Goal: Find specific fact: Find specific fact

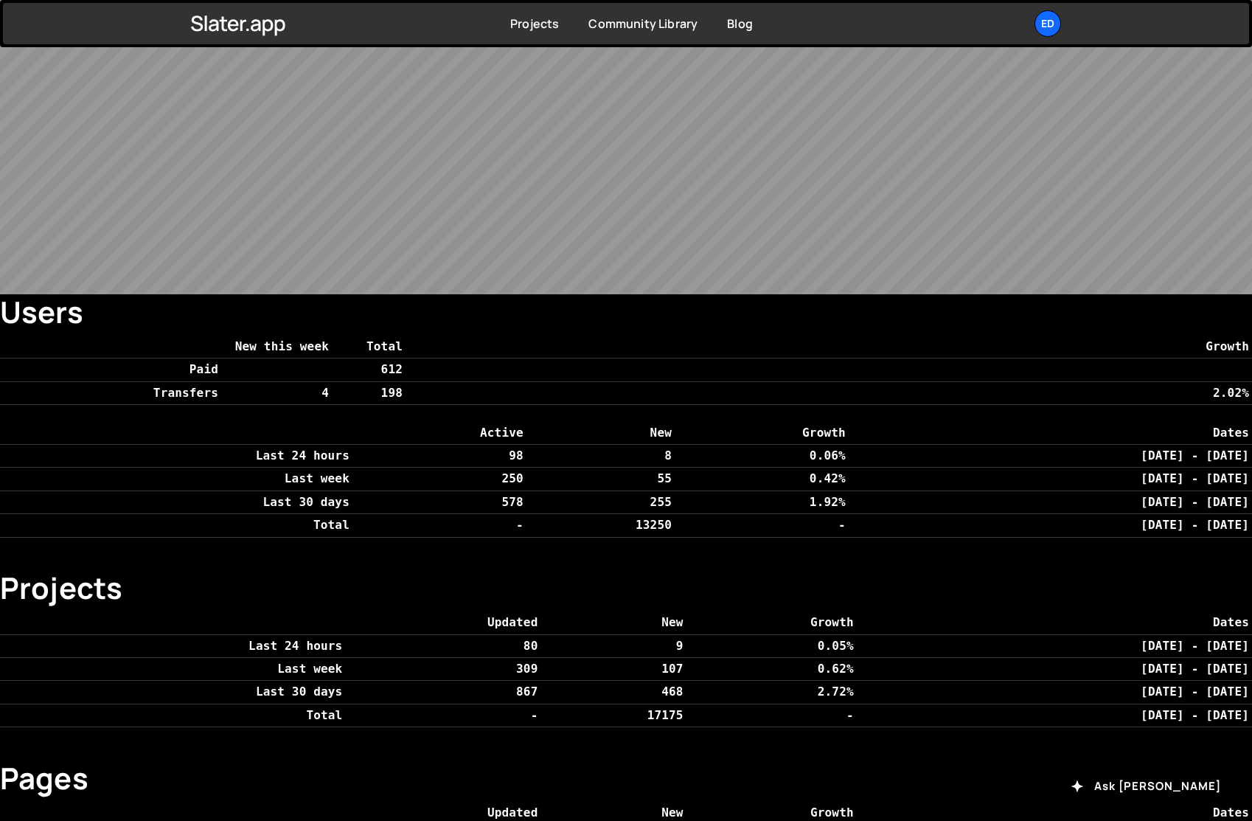
scroll to position [420, 0]
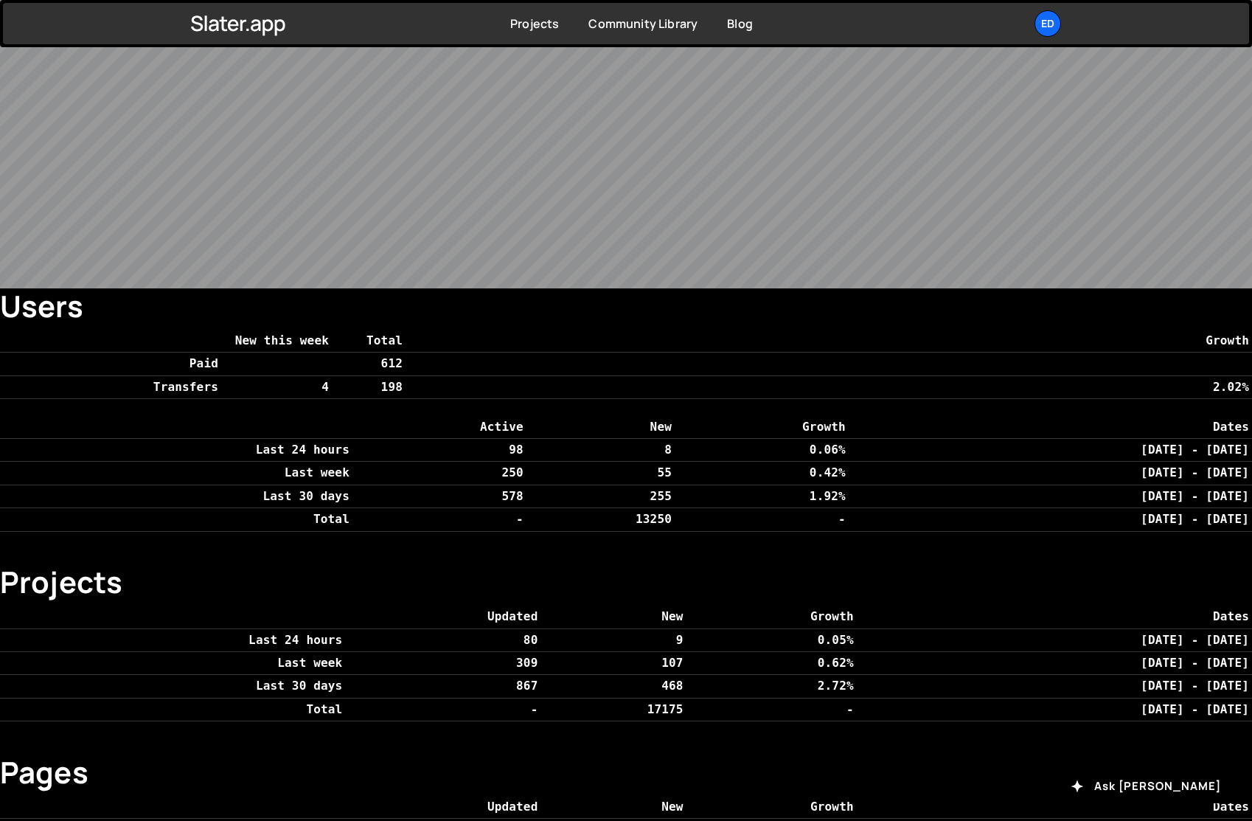
click at [527, 517] on th "13250" at bounding box center [601, 519] width 148 height 23
copy th "13250"
click at [386, 364] on td "612" at bounding box center [369, 364] width 74 height 23
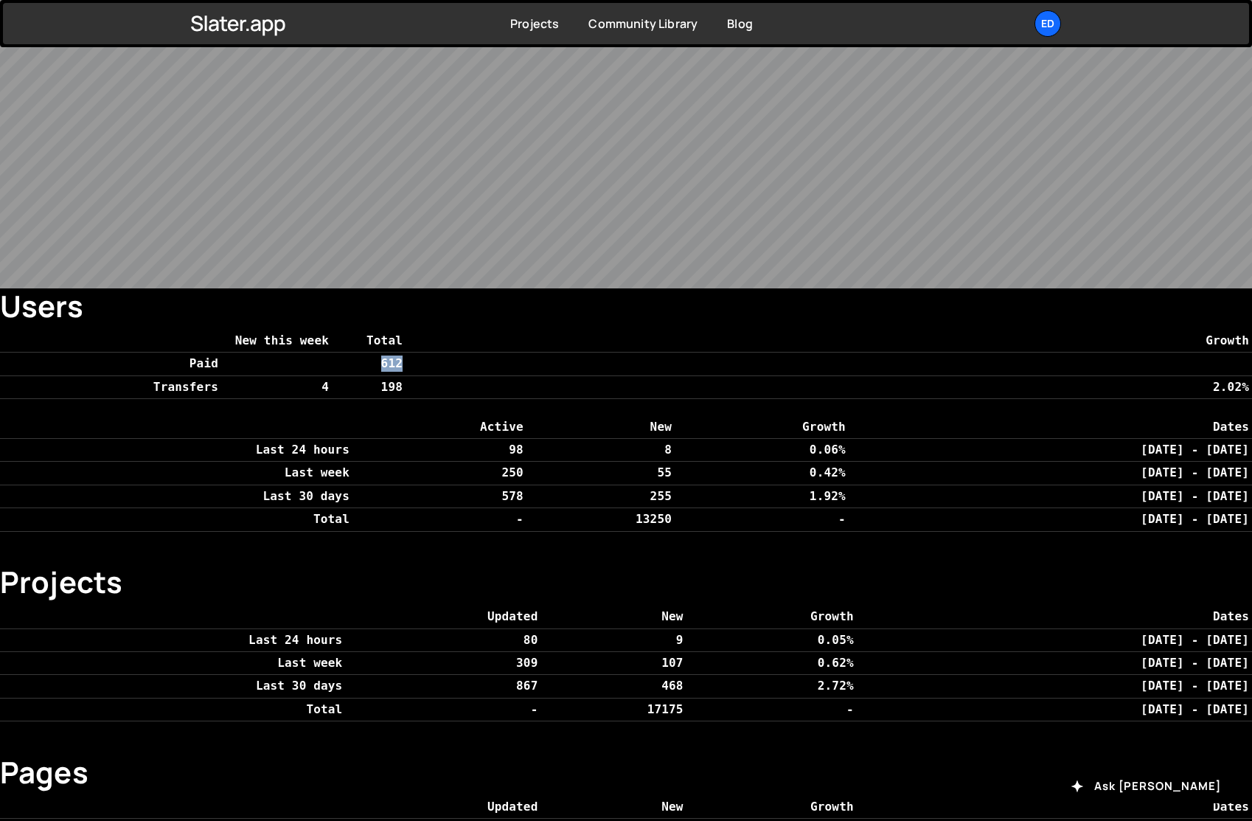
copy td "612"
click at [575, 548] on div "Users New this week Total Growth Paid 612 Transfers 4 198 2.02% Active New Grow…" at bounding box center [626, 694] width 1252 height 813
